Goal: Task Accomplishment & Management: Use online tool/utility

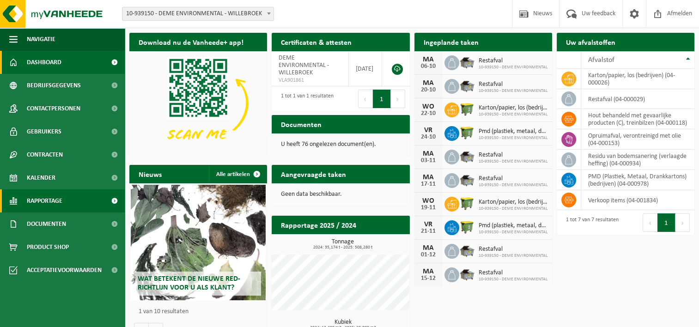
click at [79, 206] on link "Rapportage" at bounding box center [62, 200] width 125 height 23
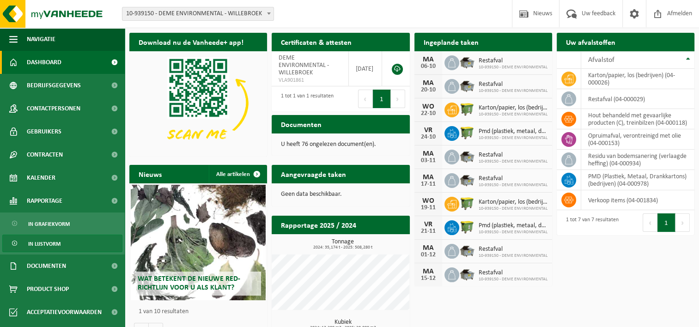
click at [76, 242] on link "In lijstvorm" at bounding box center [62, 244] width 120 height 18
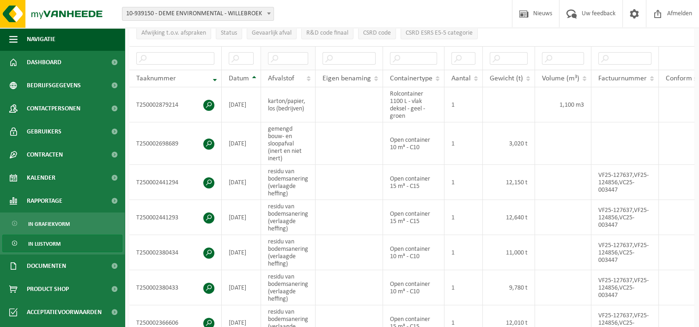
scroll to position [162, 0]
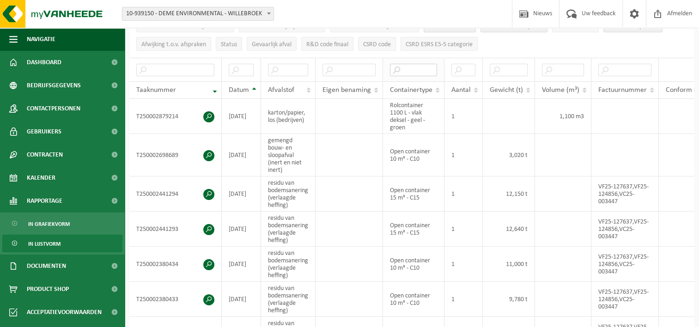
click at [424, 68] on input "text" at bounding box center [413, 70] width 47 height 12
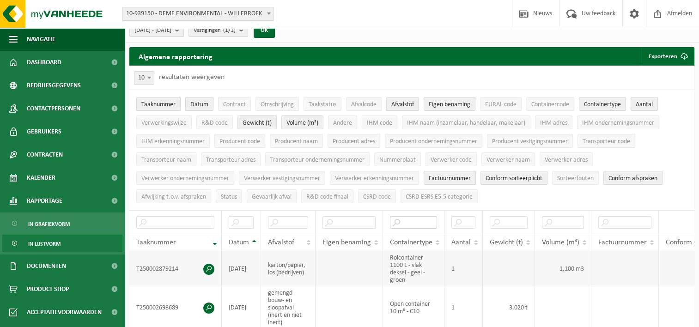
scroll to position [11, 0]
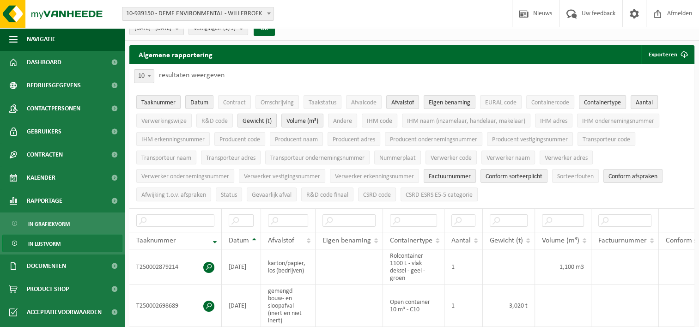
click at [265, 118] on span "Gewicht (t)" at bounding box center [257, 121] width 29 height 7
click at [263, 119] on span "Gewicht (t)" at bounding box center [257, 121] width 29 height 7
click at [299, 119] on span "Volume (m³)" at bounding box center [302, 121] width 32 height 7
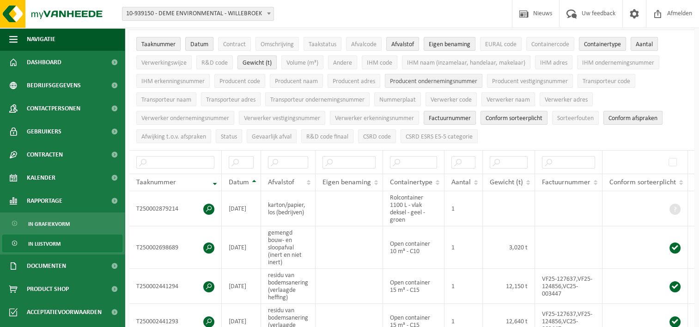
scroll to position [0, 0]
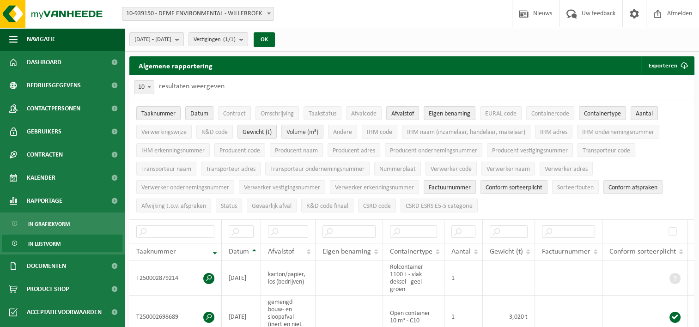
click at [297, 135] on span "Volume (m³)" at bounding box center [302, 132] width 32 height 7
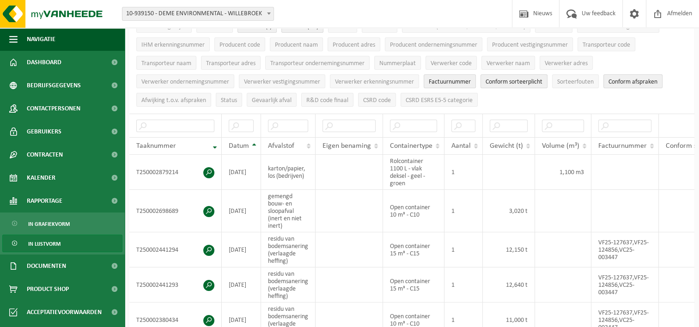
scroll to position [115, 0]
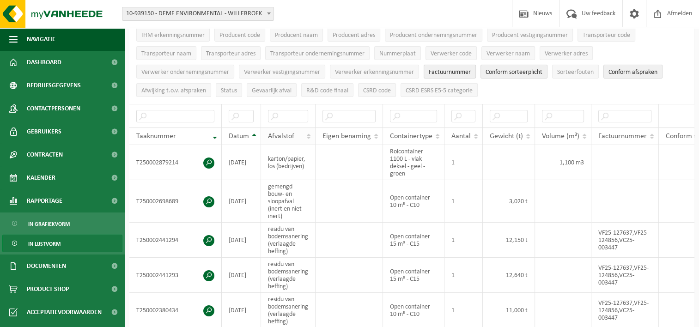
click at [285, 139] on th "Afvalstof" at bounding box center [288, 136] width 55 height 18
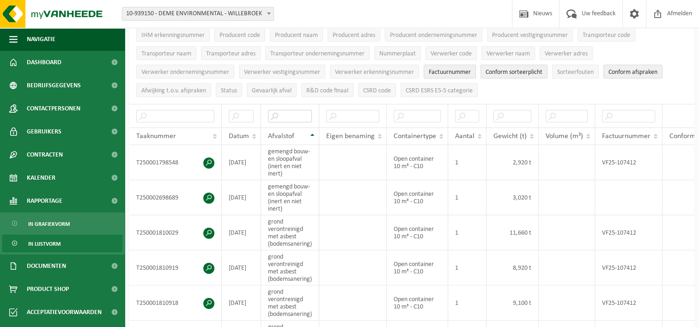
click at [286, 114] on input "text" at bounding box center [290, 116] width 44 height 12
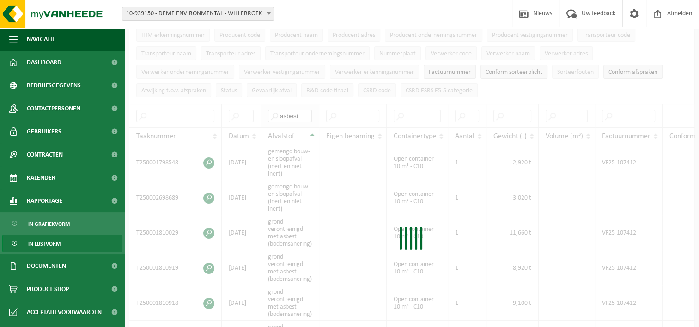
type input "asbest"
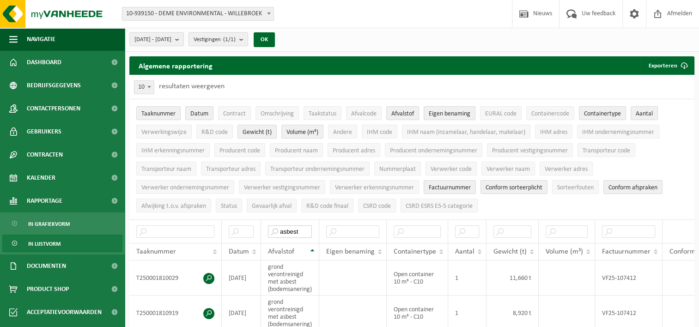
scroll to position [0, 0]
click at [148, 90] on span at bounding box center [149, 87] width 9 height 12
select select "100"
click at [675, 57] on span "submit" at bounding box center [684, 65] width 18 height 18
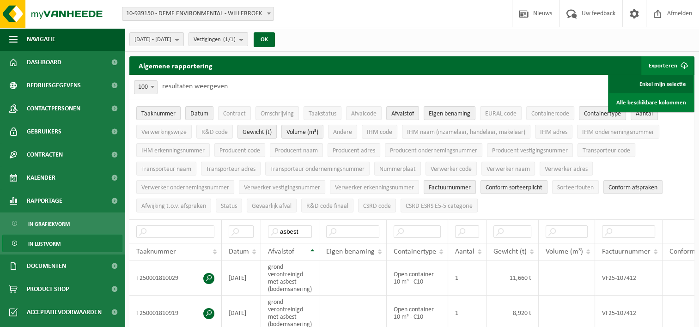
click at [649, 84] on link "Enkel mijn selectie" at bounding box center [651, 84] width 84 height 18
click at [410, 81] on div "10 25 50 100 100 resultaten weergeven" at bounding box center [411, 87] width 565 height 24
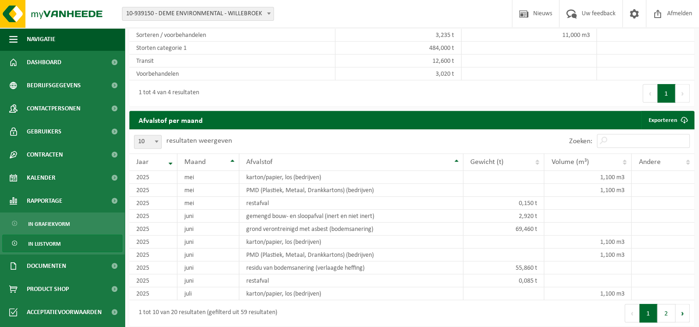
scroll to position [652, 0]
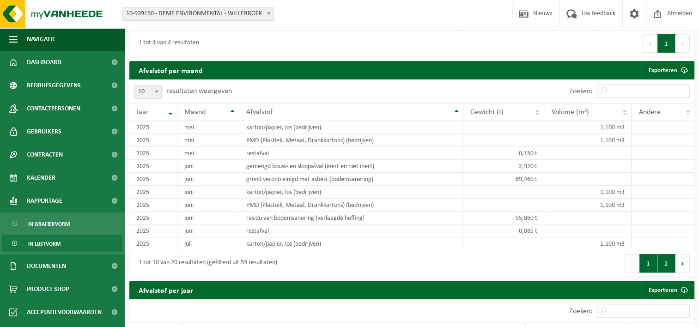
click at [661, 268] on button "2" at bounding box center [666, 263] width 18 height 18
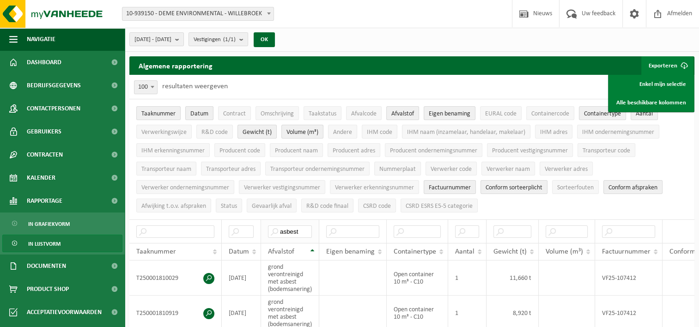
scroll to position [0, 0]
click at [302, 129] on span "Volume (m³)" at bounding box center [302, 132] width 32 height 7
click at [516, 189] on span "Conform sorteerplicht" at bounding box center [513, 187] width 57 height 7
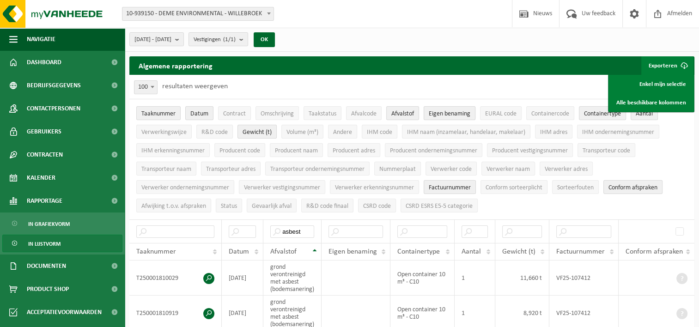
click at [450, 116] on span "Eigen benaming" at bounding box center [450, 113] width 42 height 7
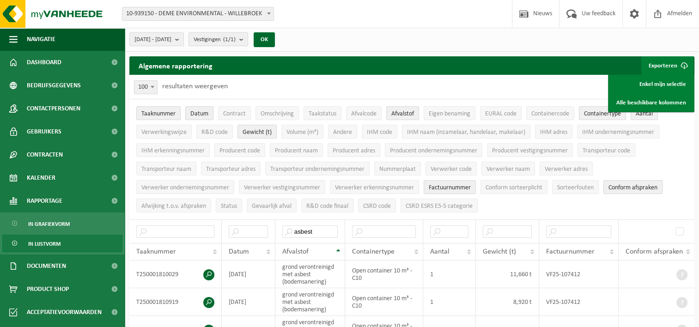
click at [617, 185] on span "Conform afspraken" at bounding box center [632, 187] width 49 height 7
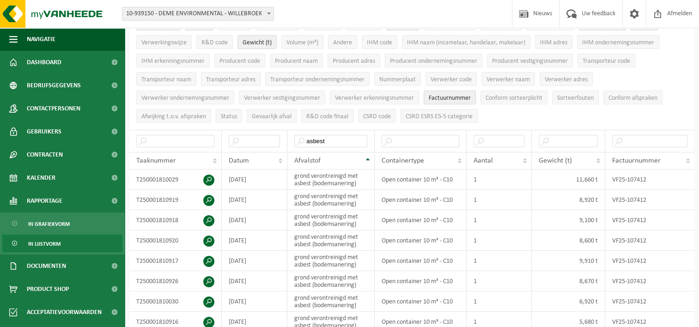
scroll to position [127, 0]
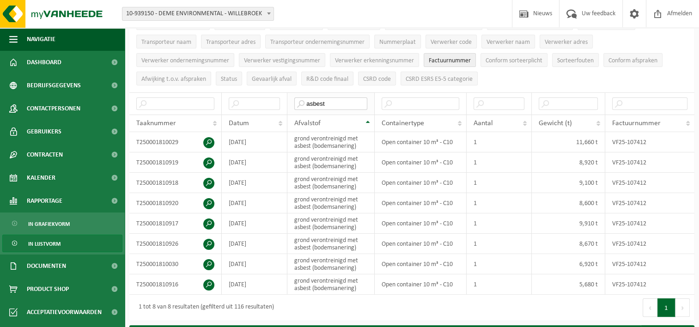
drag, startPoint x: 348, startPoint y: 98, endPoint x: 298, endPoint y: 102, distance: 50.0
click at [298, 102] on input "asbest" at bounding box center [330, 103] width 73 height 12
click at [344, 104] on input "asbest" at bounding box center [330, 103] width 73 height 12
drag, startPoint x: 344, startPoint y: 104, endPoint x: 268, endPoint y: 103, distance: 76.2
click at [268, 103] on tr "asbest" at bounding box center [411, 103] width 565 height 22
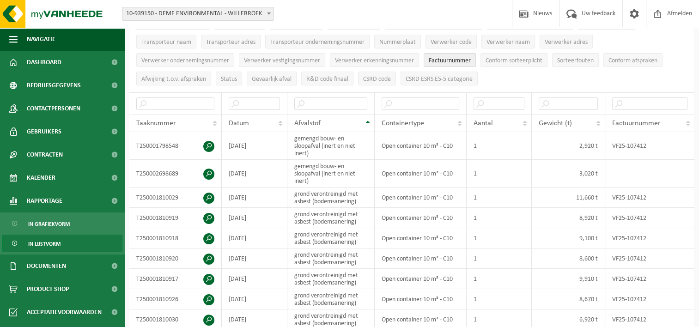
click at [529, 83] on ul "Taaknummer Datum Contract Omschrijving Taakstatus Afvalcode Afvalstof Eigen ben…" at bounding box center [411, 32] width 565 height 120
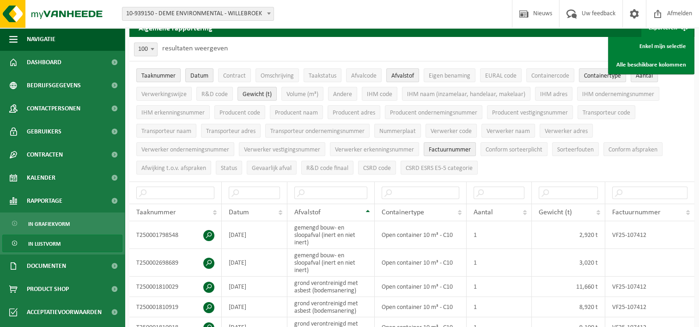
scroll to position [0, 0]
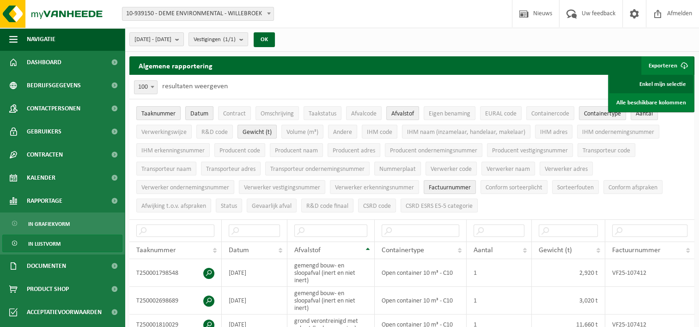
click at [665, 84] on link "Enkel mijn selectie" at bounding box center [651, 84] width 84 height 18
